Goal: Task Accomplishment & Management: Complete application form

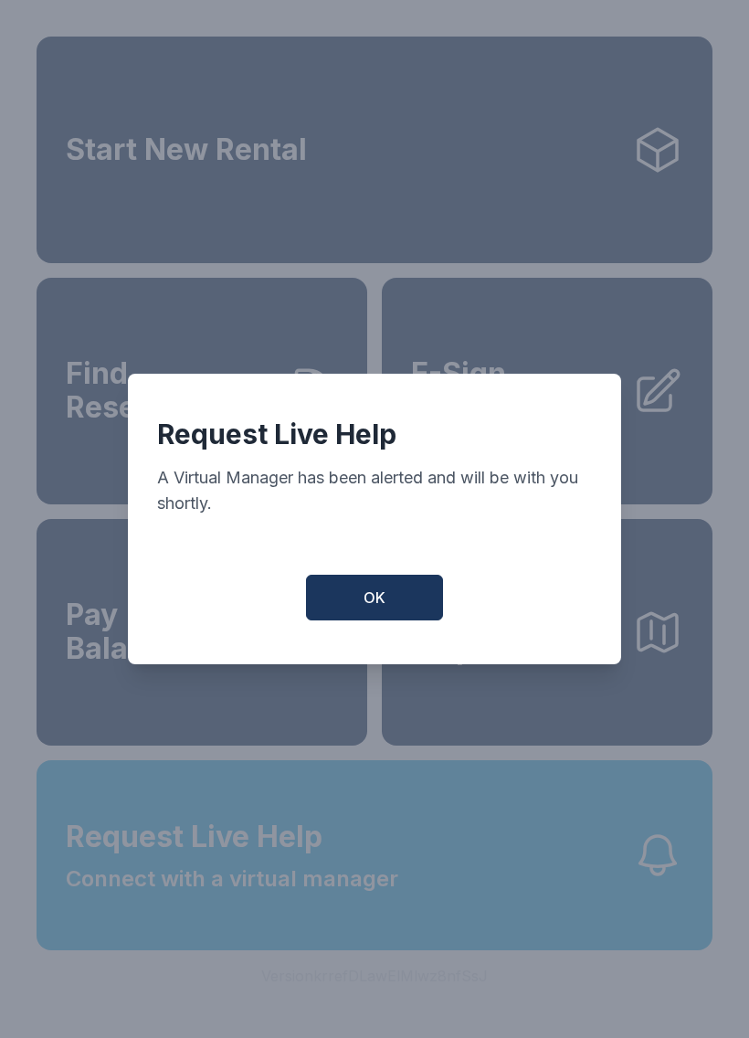
click at [392, 609] on button "OK" at bounding box center [374, 598] width 137 height 46
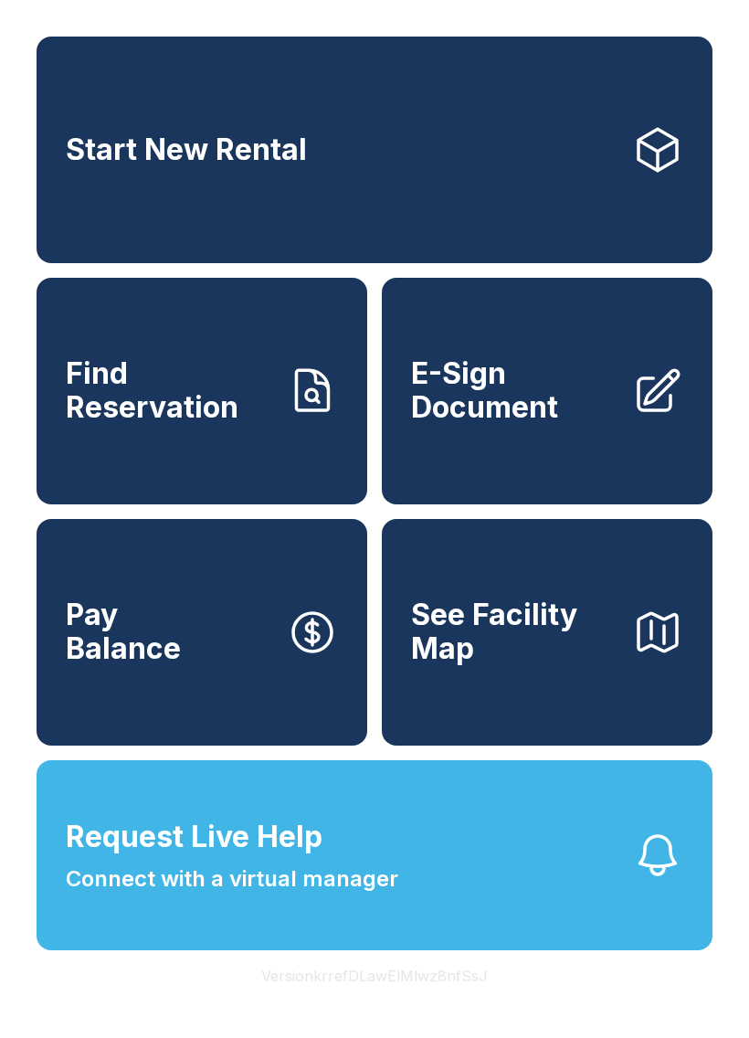
click at [325, 896] on span "Connect with a virtual manager" at bounding box center [232, 879] width 333 height 33
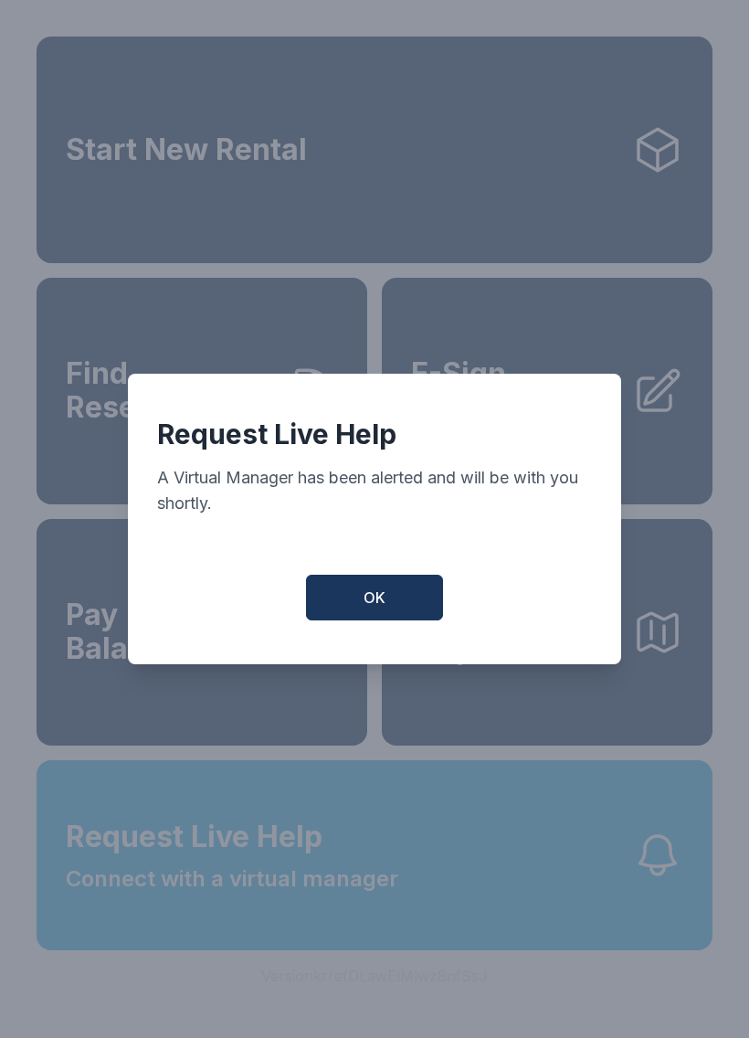
click at [374, 621] on button "OK" at bounding box center [374, 598] width 137 height 46
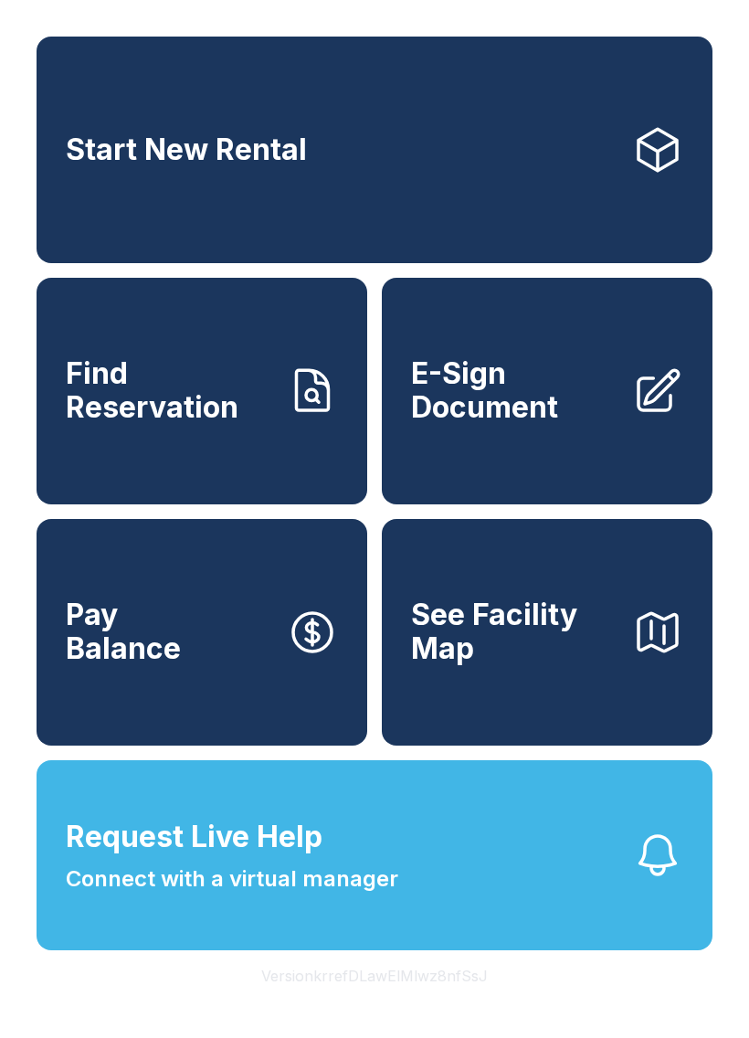
click at [557, 421] on span "E-Sign Document" at bounding box center [514, 390] width 207 height 67
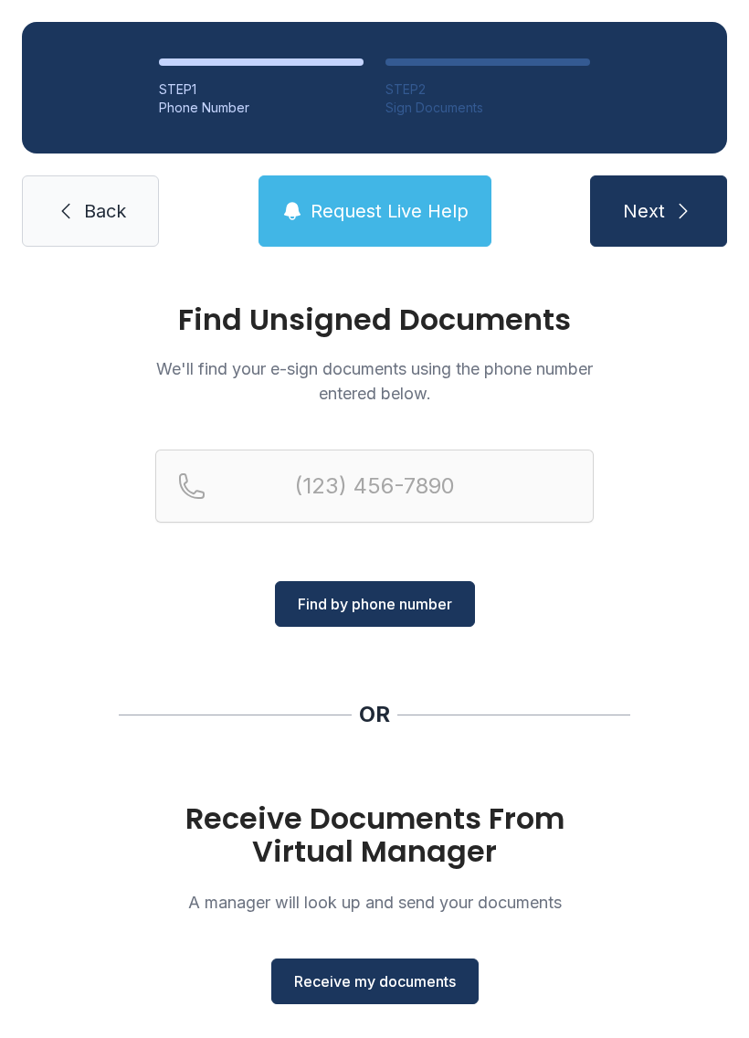
click at [413, 988] on span "Receive my documents" at bounding box center [375, 982] width 162 height 22
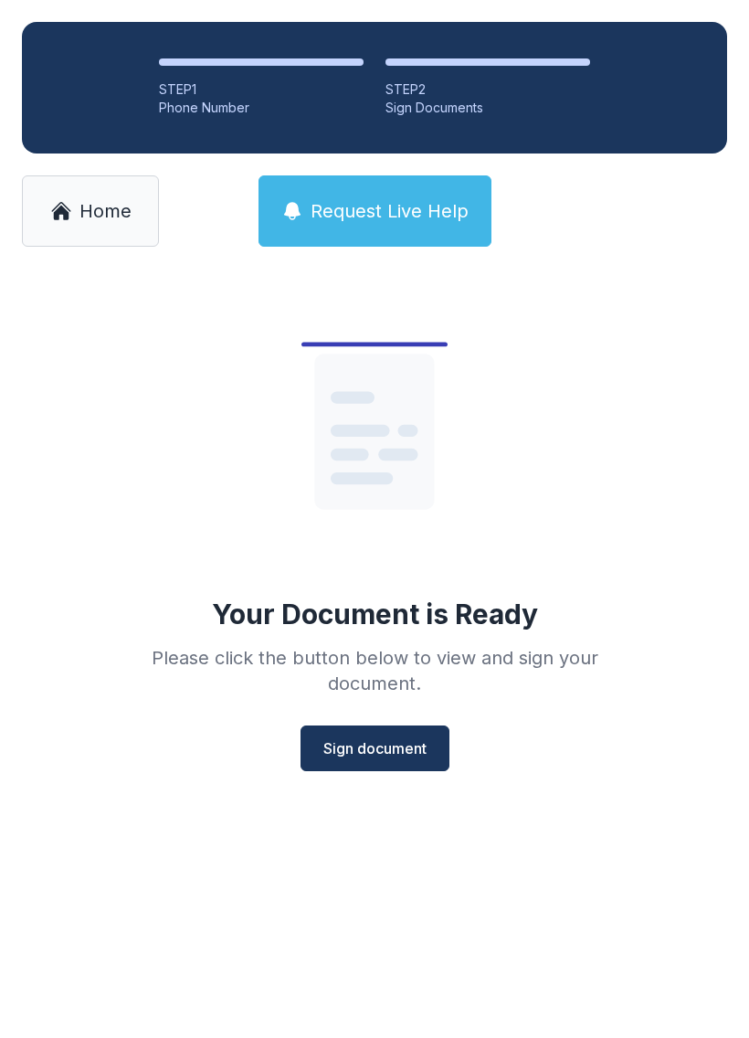
click at [401, 732] on button "Sign document" at bounding box center [375, 749] width 149 height 46
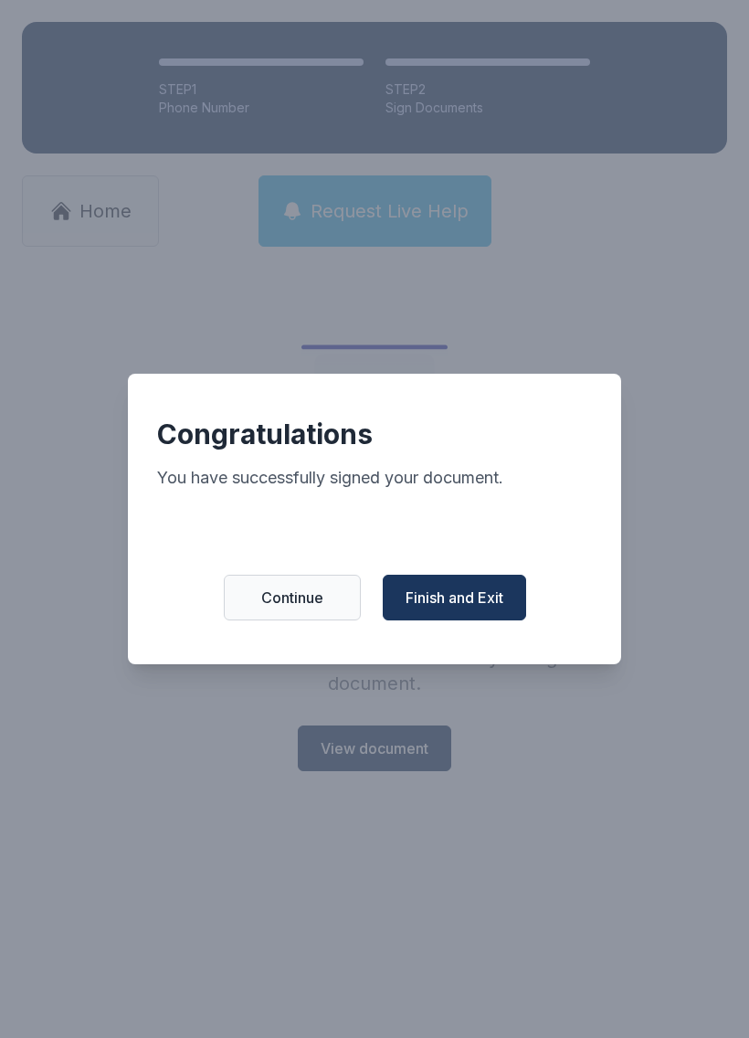
click at [482, 604] on span "Finish and Exit" at bounding box center [455, 598] width 98 height 22
